Goal: Transaction & Acquisition: Purchase product/service

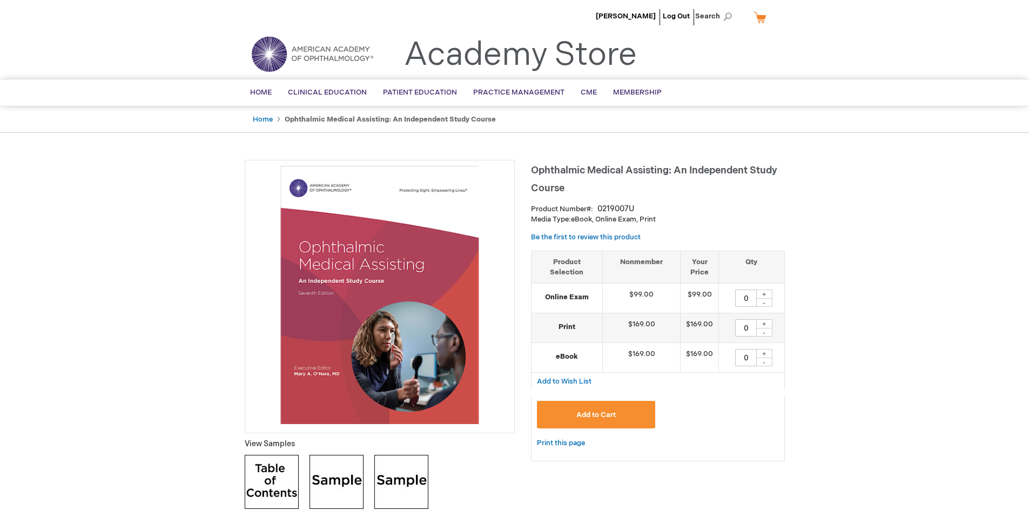
click at [765, 297] on div "+" at bounding box center [764, 294] width 16 height 9
type input "1"
click at [617, 412] on button "Add to Cart" at bounding box center [596, 415] width 119 height 28
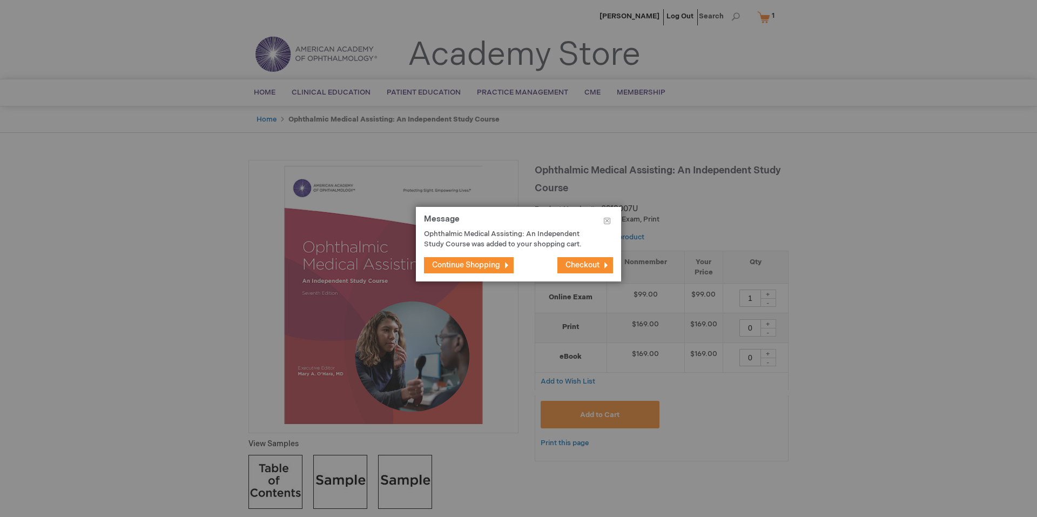
click at [586, 267] on span "Checkout" at bounding box center [583, 264] width 34 height 9
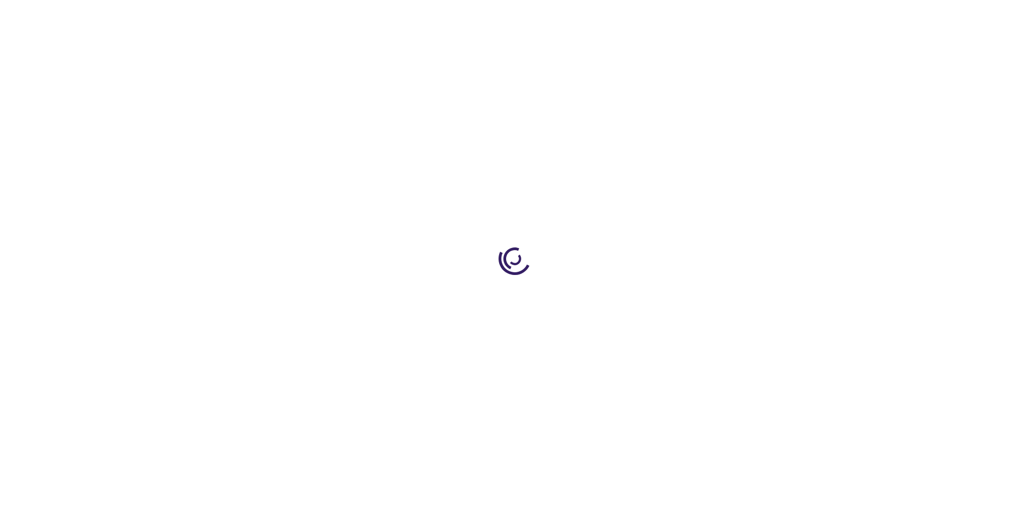
select select "US"
select select "62"
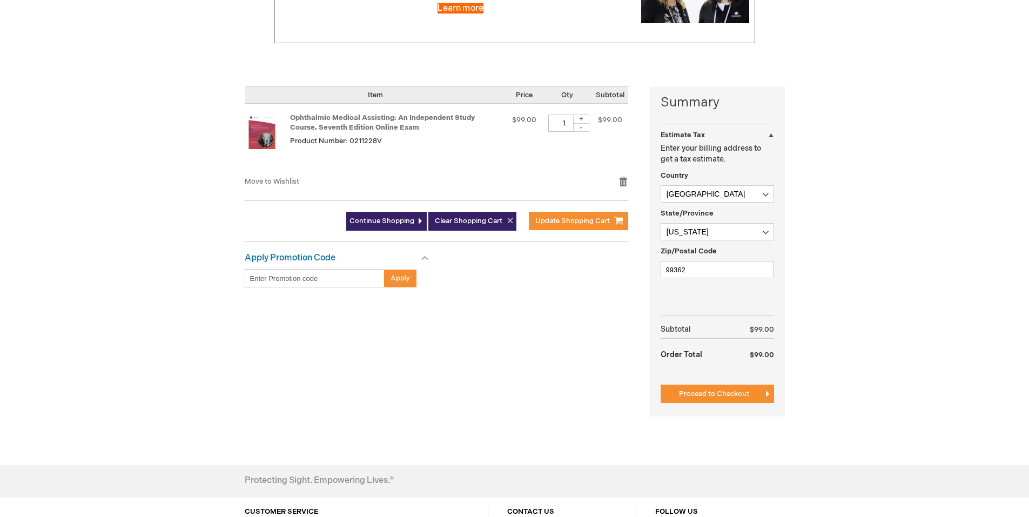
scroll to position [216, 0]
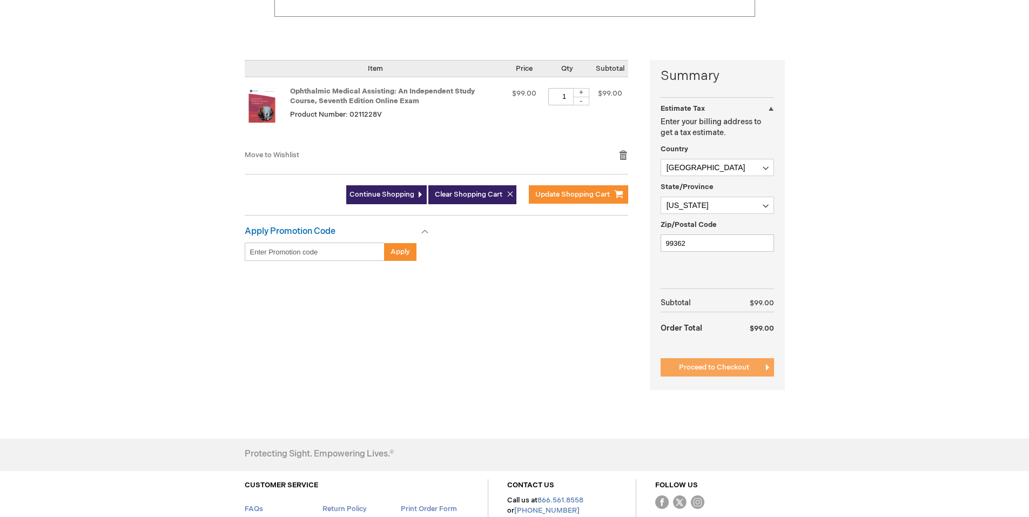
click at [709, 366] on span "Proceed to Checkout" at bounding box center [714, 367] width 70 height 9
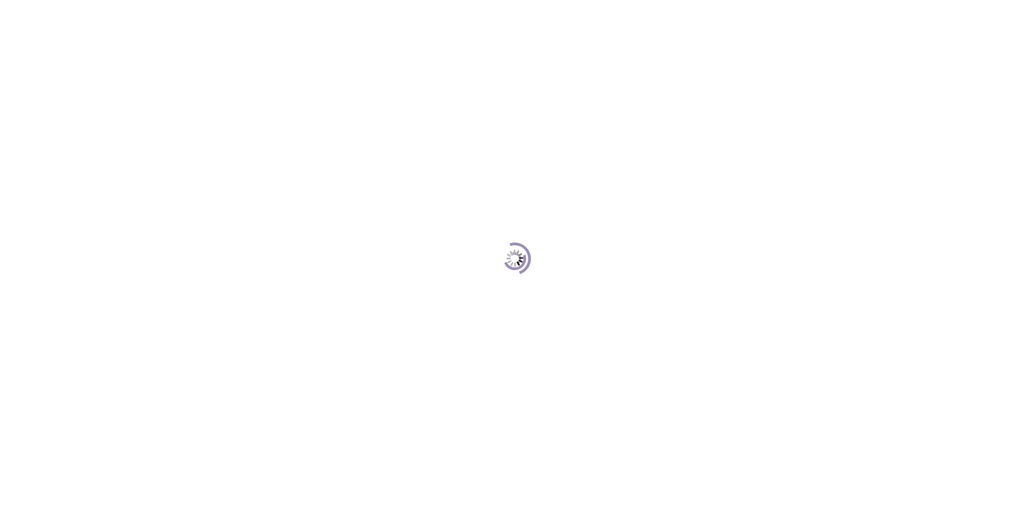
scroll to position [148, 0]
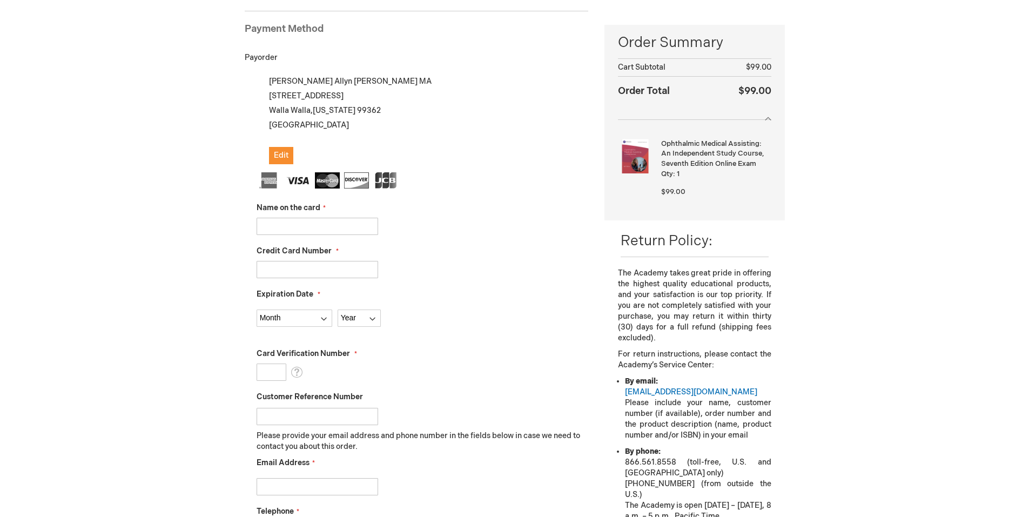
click at [324, 225] on input "Name on the card" at bounding box center [318, 226] width 122 height 17
type input "Andrew Edwards"
type input "4154177221796578"
click at [320, 314] on select "Month 01 - January 02 - February 03 - March 04 - April 05 - May 06 - June 07 - …" at bounding box center [295, 318] width 76 height 17
select select "12"
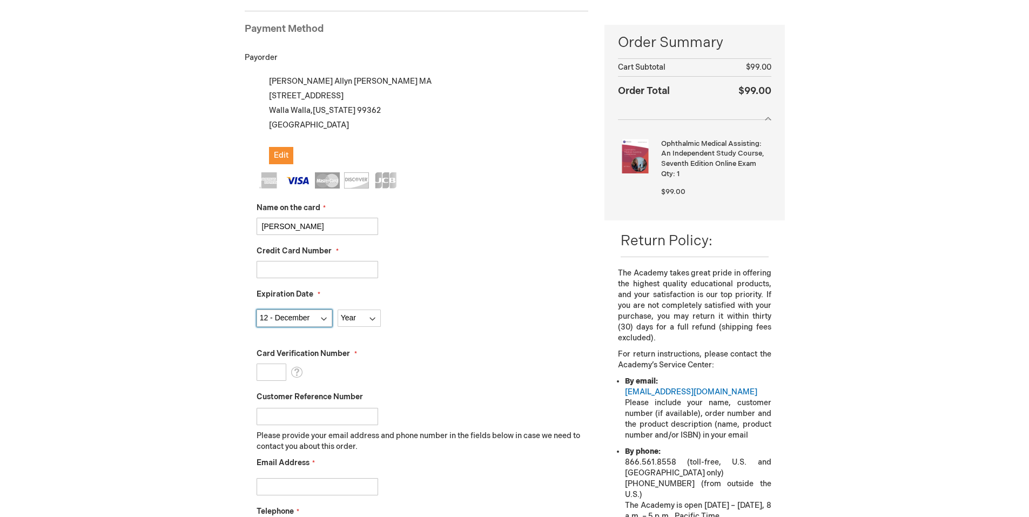
click at [257, 310] on select "Month 01 - January 02 - February 03 - March 04 - April 05 - May 06 - June 07 - …" at bounding box center [295, 318] width 76 height 17
click at [357, 319] on select "Year 2025 2026 2027 2028 2029 2030 2031 2032 2033 2034 2035" at bounding box center [359, 318] width 43 height 17
select select "2026"
click at [338, 310] on select "Year 2025 2026 2027 2028 2029 2030 2031 2032 2033 2034 2035" at bounding box center [359, 318] width 43 height 17
click at [278, 376] on input "Card Verification Number" at bounding box center [272, 372] width 30 height 17
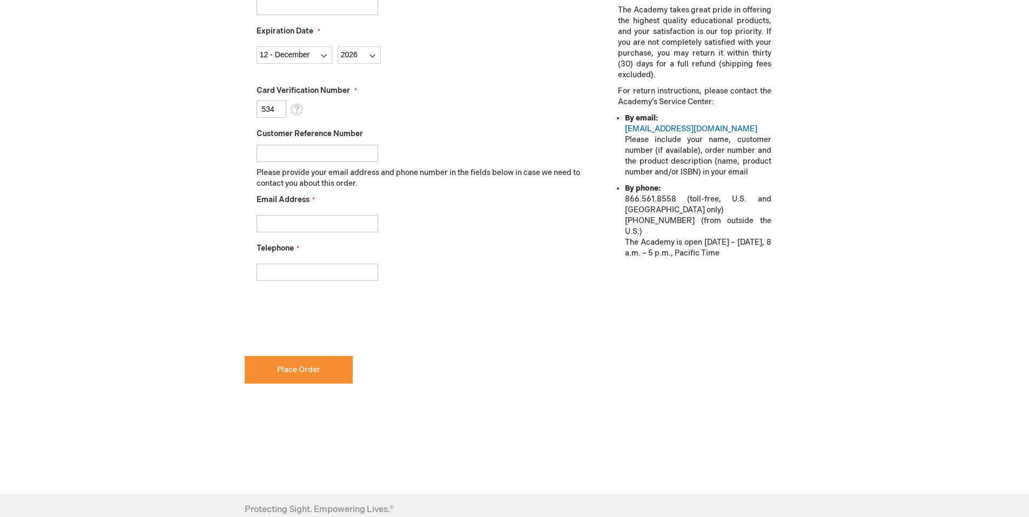
scroll to position [418, 0]
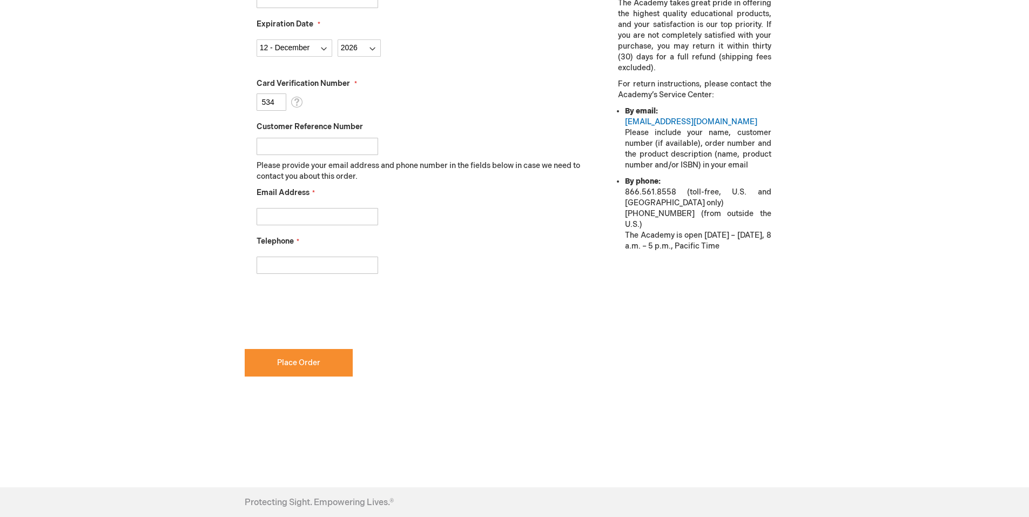
type input "534"
click at [291, 264] on input "Telephone" at bounding box center [318, 265] width 122 height 17
type input "5"
type input "5095252100"
checkbox input "true"
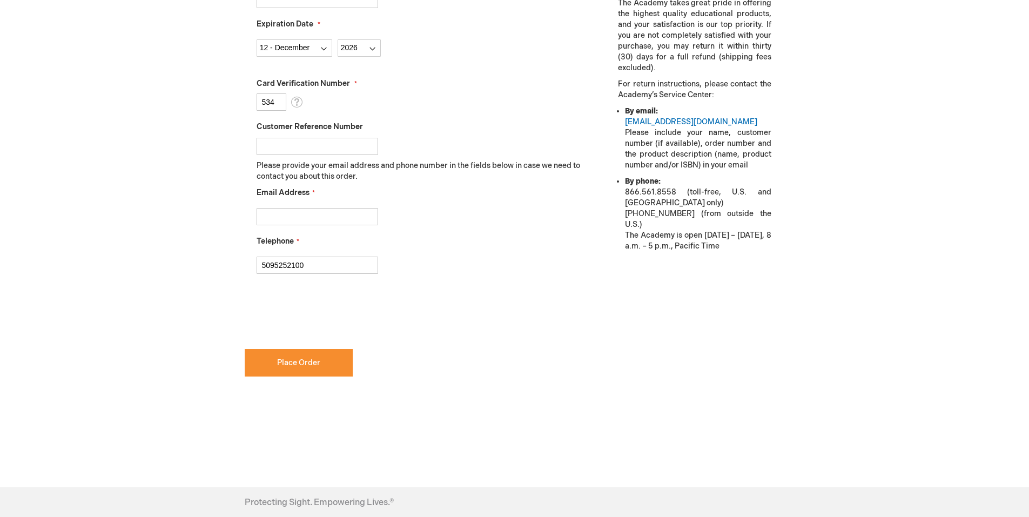
click at [290, 219] on input "Email Address" at bounding box center [318, 216] width 122 height 17
type input "becky@wweyecenter.com"
click at [313, 364] on span "Place Order" at bounding box center [298, 362] width 43 height 9
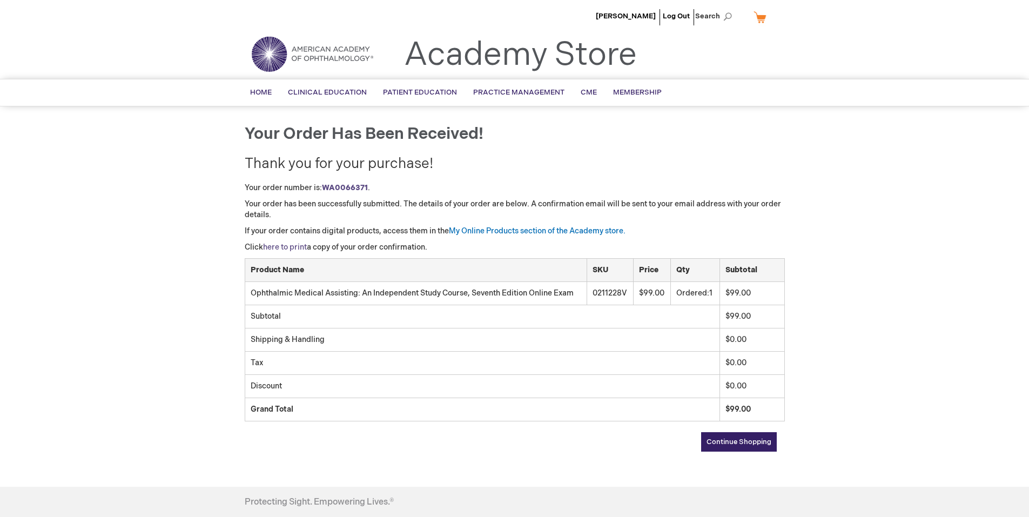
click at [292, 246] on link "here to print" at bounding box center [285, 247] width 44 height 9
click at [637, 16] on span "[PERSON_NAME]" at bounding box center [626, 16] width 60 height 9
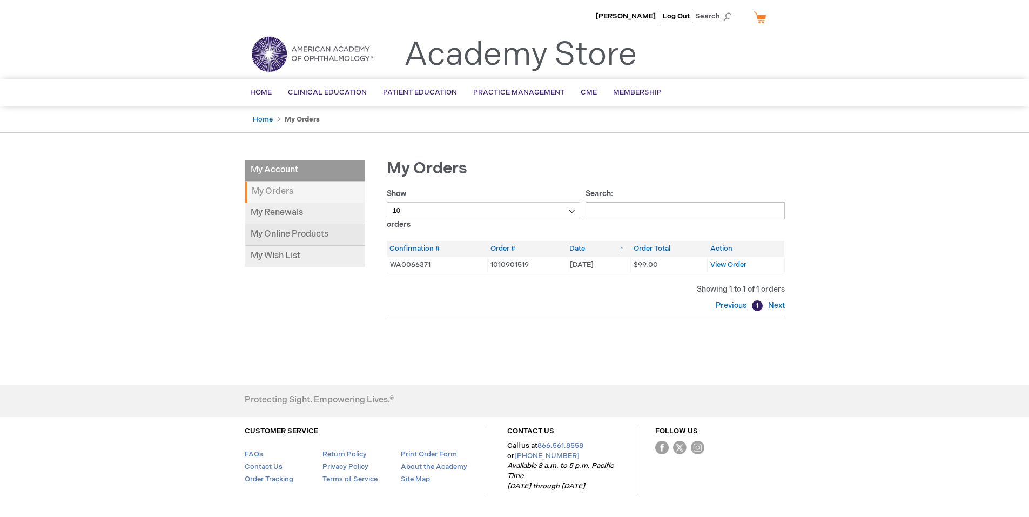
click at [320, 238] on link "My Online Products" at bounding box center [305, 235] width 120 height 22
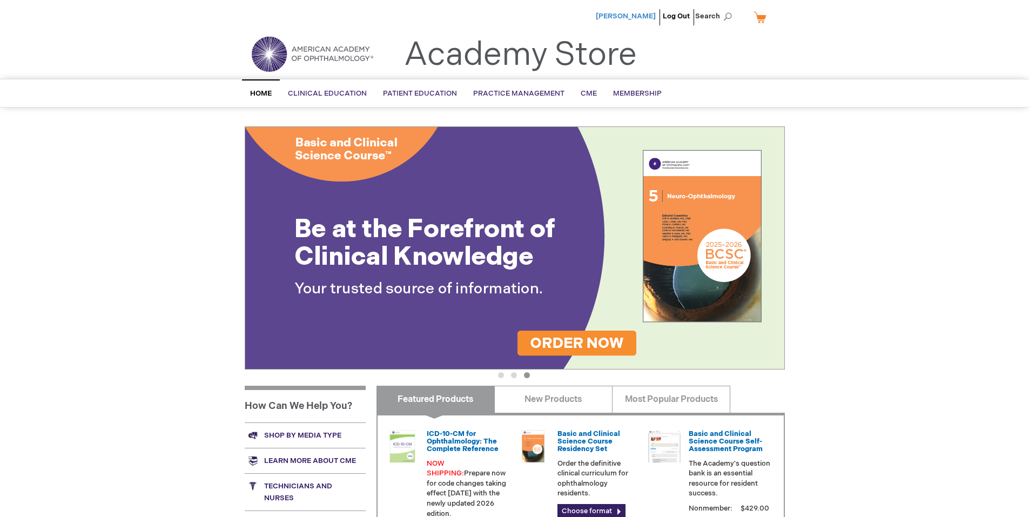
click at [645, 16] on span "[PERSON_NAME]" at bounding box center [626, 16] width 60 height 9
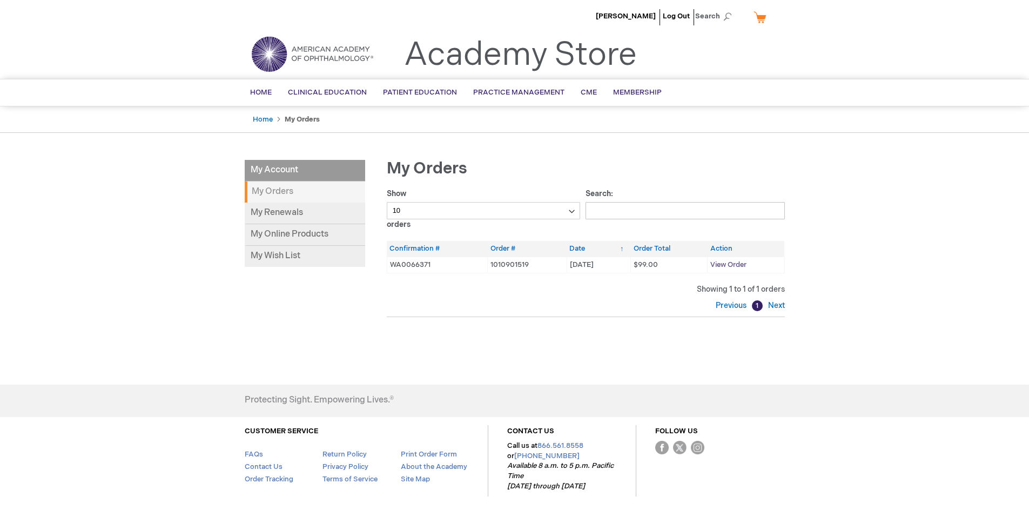
click at [721, 264] on span "View Order" at bounding box center [729, 264] width 36 height 9
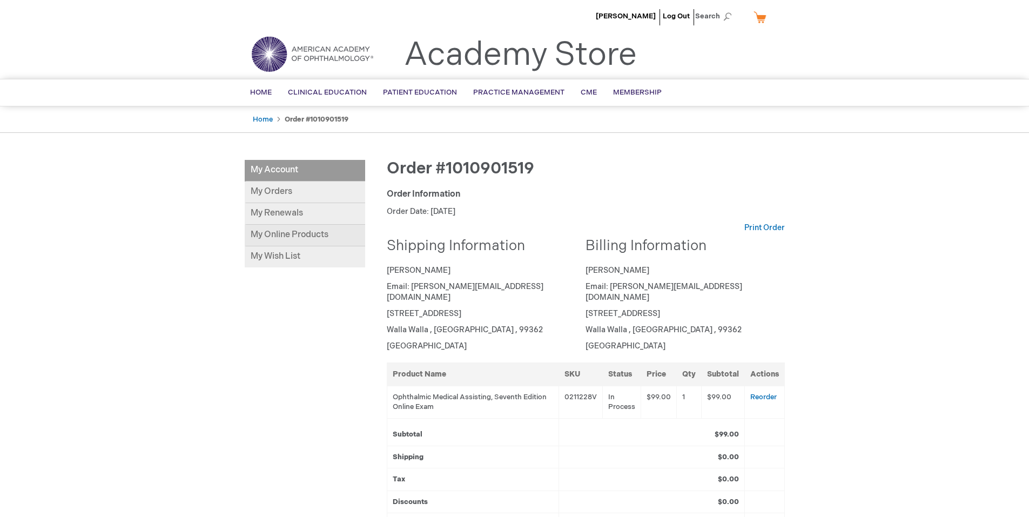
click at [305, 237] on link "My Online Products" at bounding box center [305, 236] width 120 height 22
